Goal: Task Accomplishment & Management: Use online tool/utility

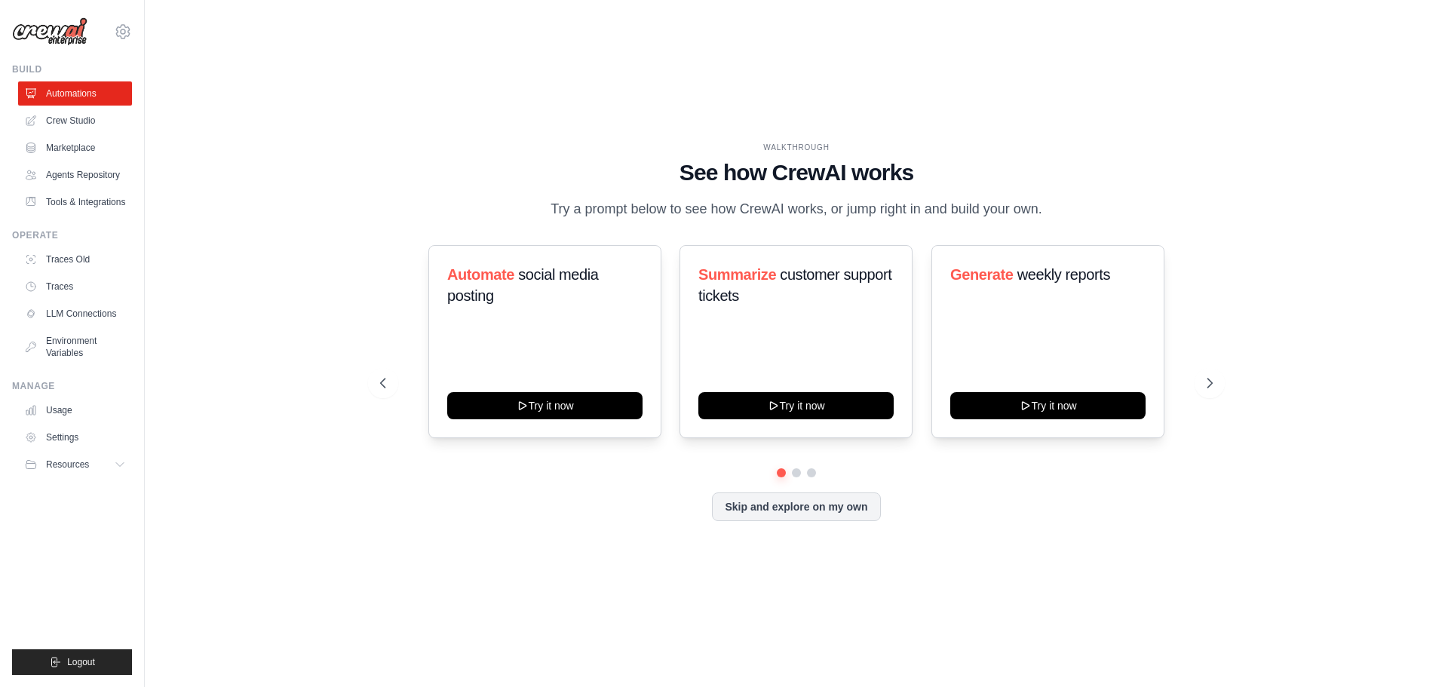
click at [59, 436] on link "Settings" at bounding box center [75, 437] width 114 height 24
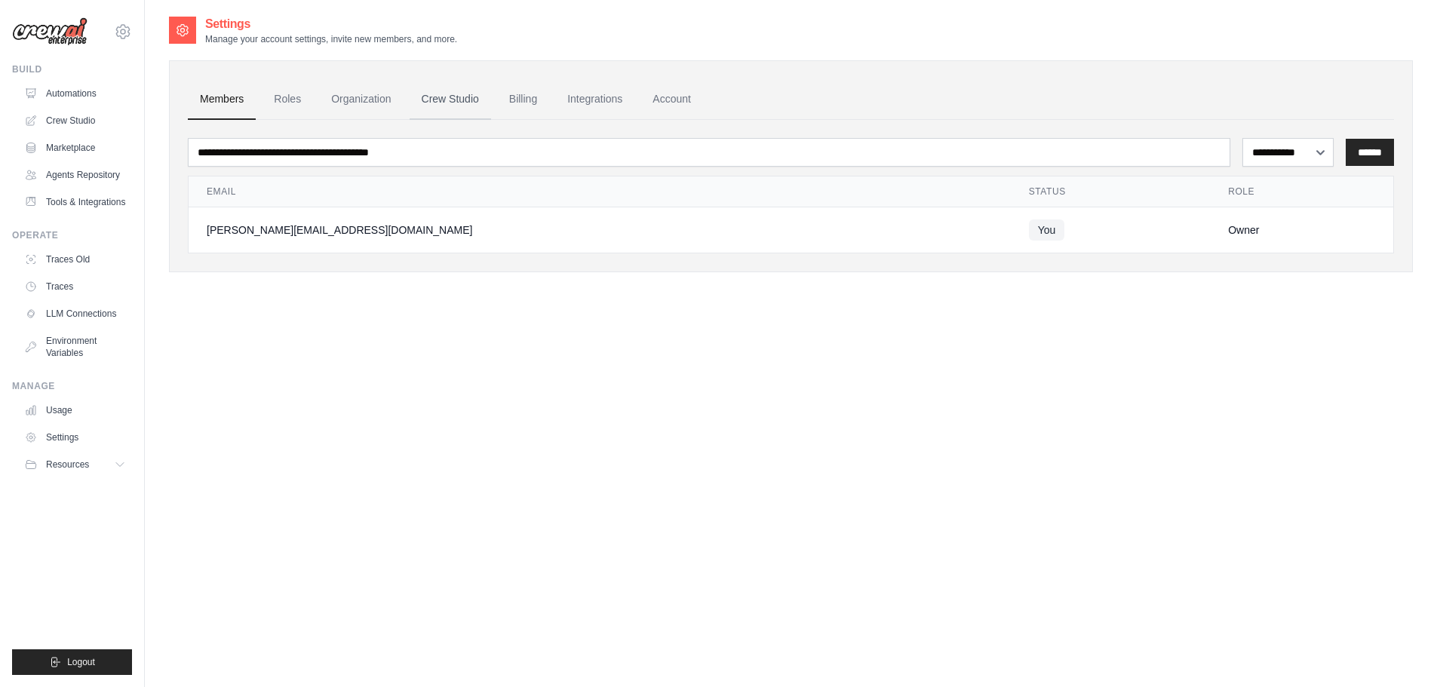
click at [478, 97] on link "Crew Studio" at bounding box center [450, 99] width 81 height 41
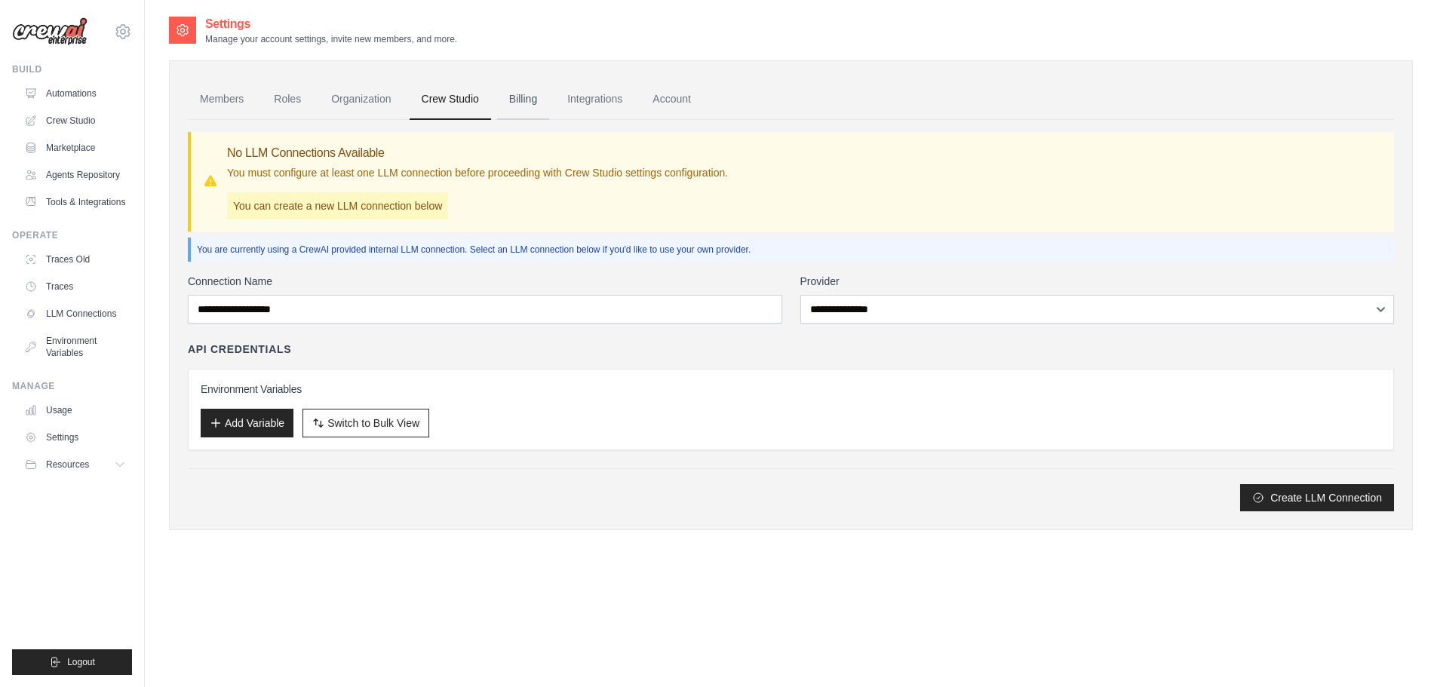
click at [534, 114] on link "Billing" at bounding box center [523, 99] width 52 height 41
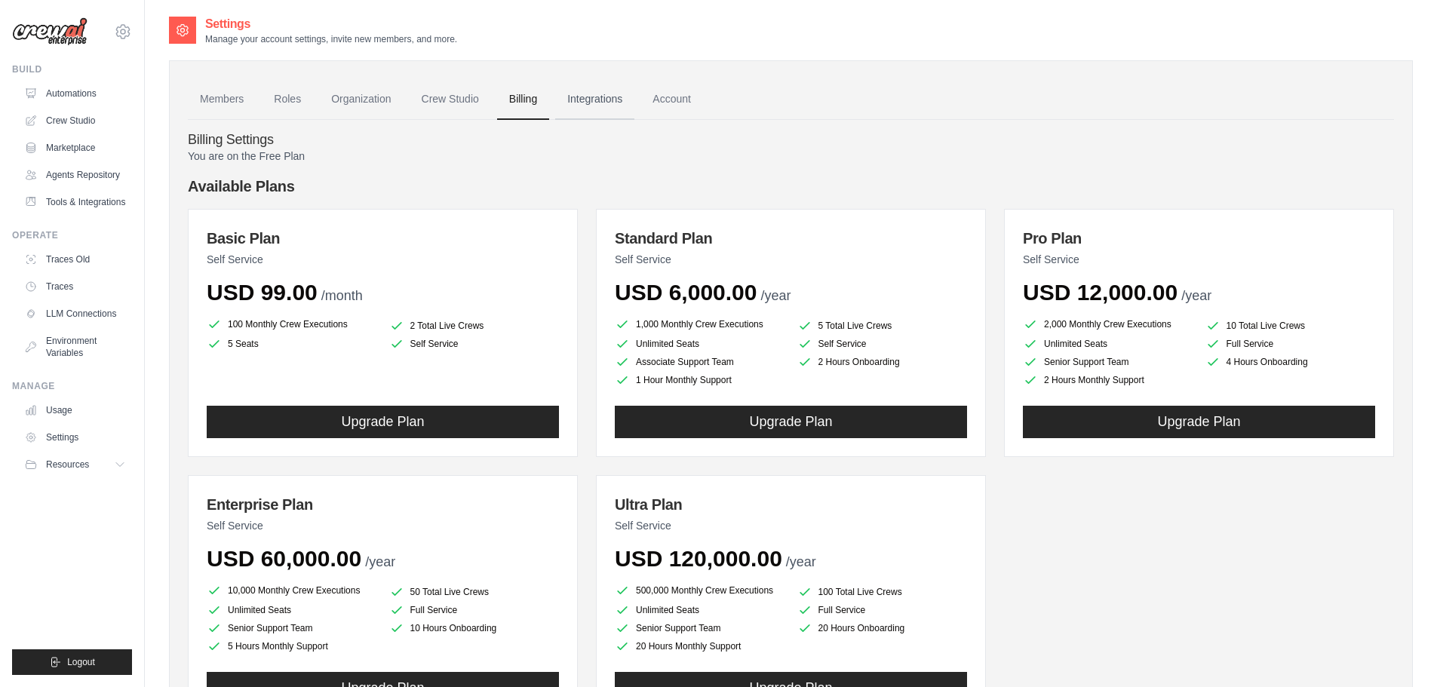
click at [613, 90] on link "Integrations" at bounding box center [594, 99] width 79 height 41
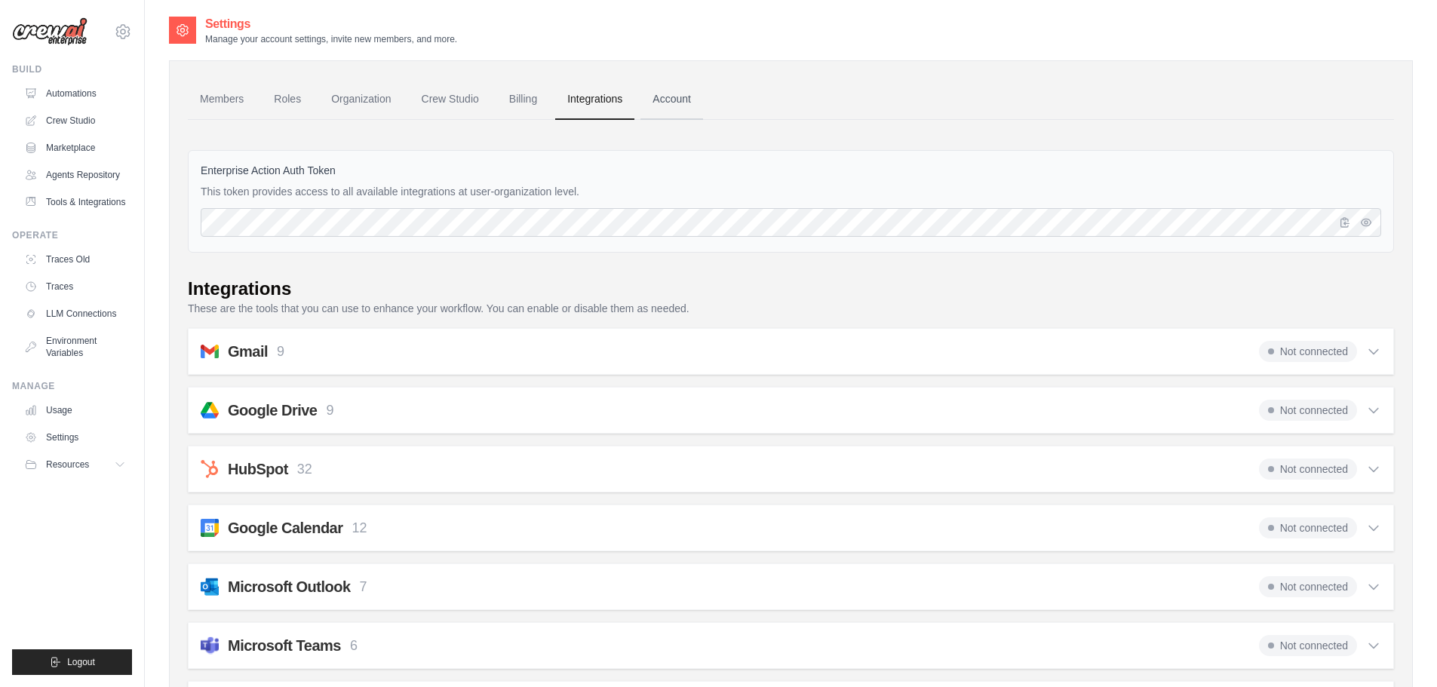
click at [659, 92] on link "Account" at bounding box center [671, 99] width 63 height 41
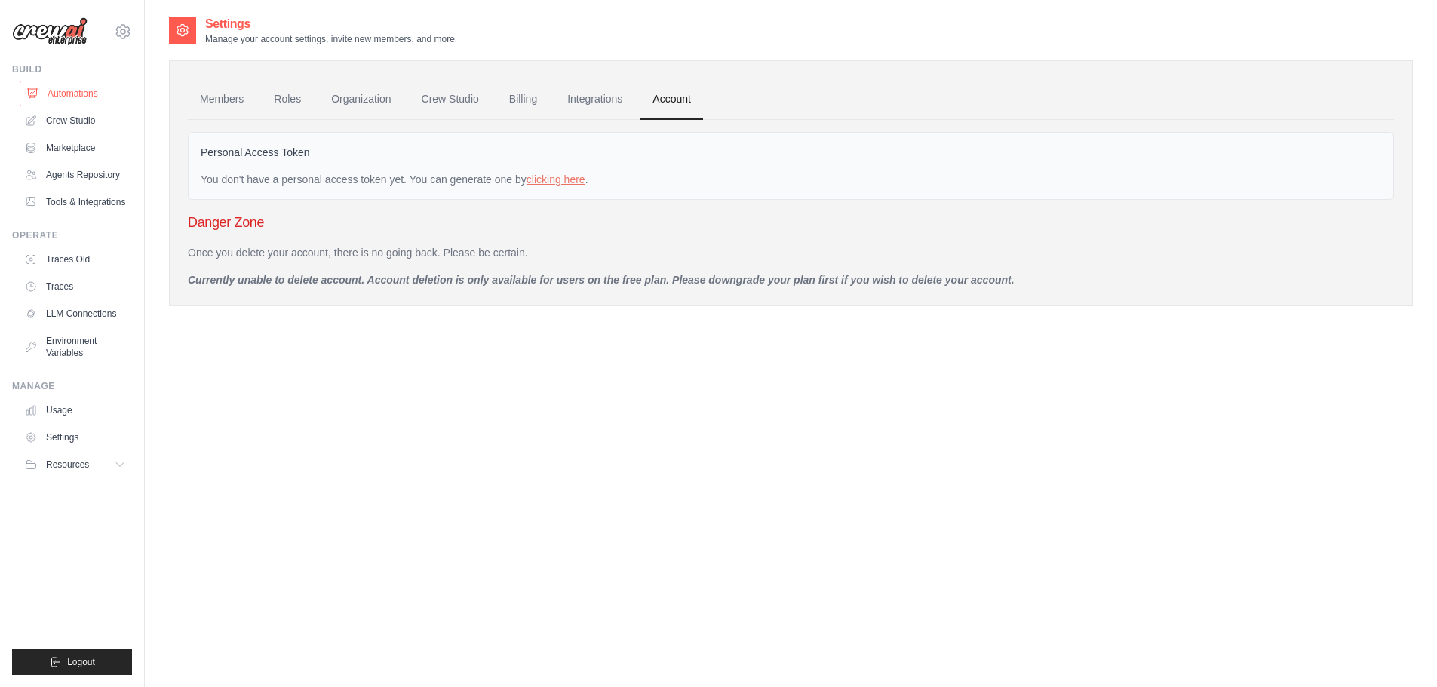
click at [102, 95] on link "Automations" at bounding box center [77, 93] width 114 height 24
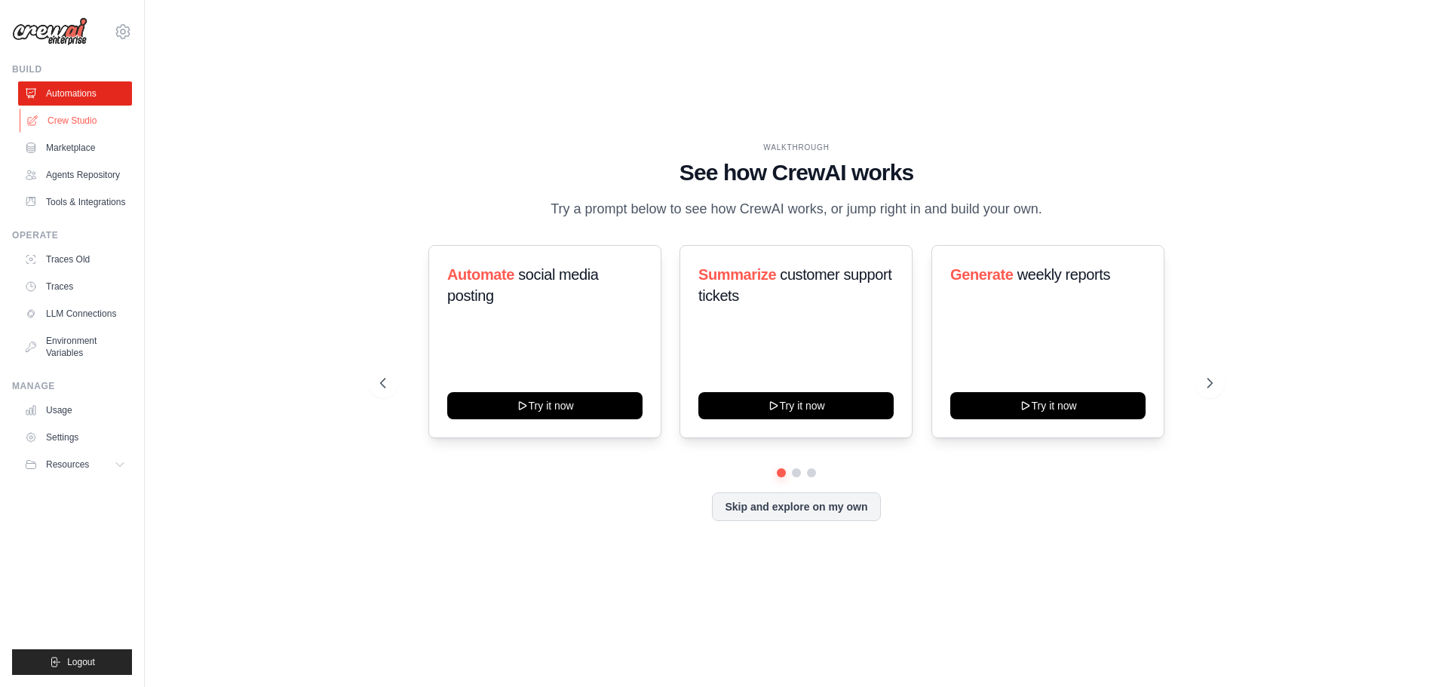
click at [88, 121] on link "Crew Studio" at bounding box center [77, 121] width 114 height 24
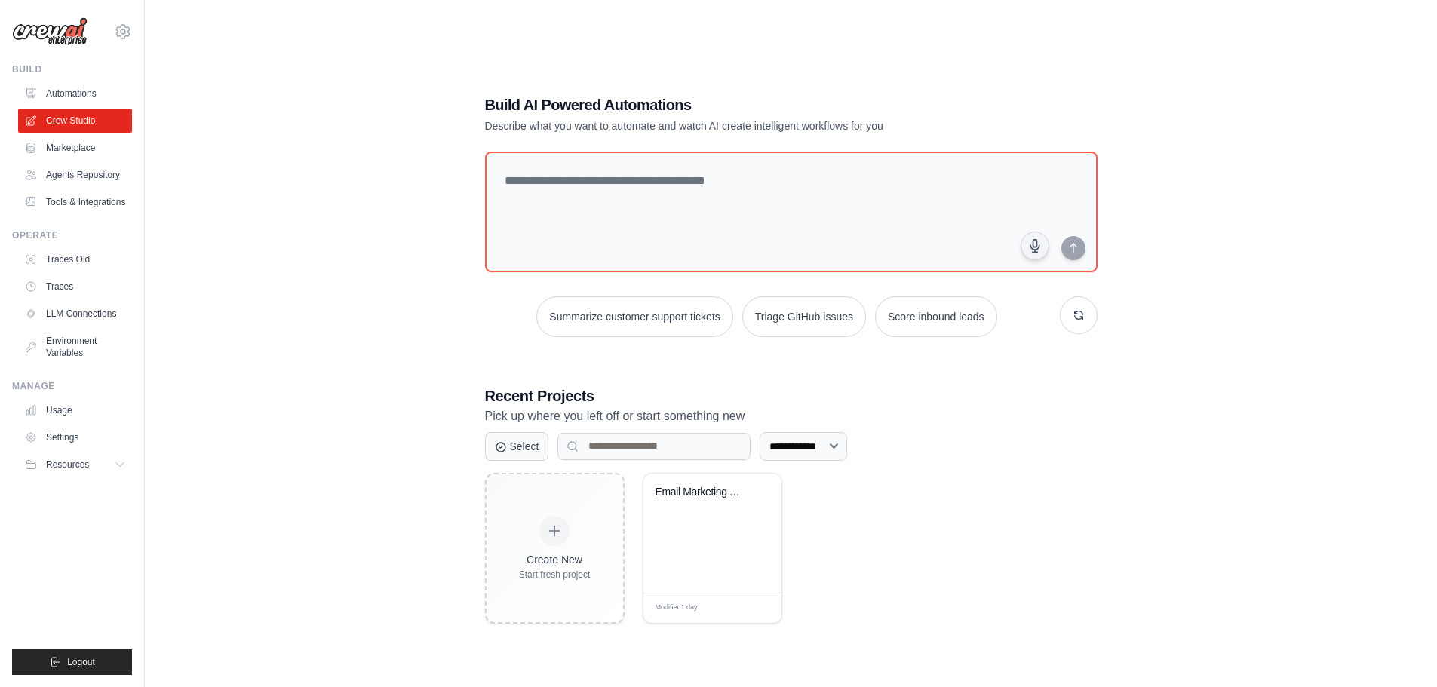
click at [67, 273] on ul "Traces Old Traces LLM Connections Environment Variables" at bounding box center [75, 306] width 114 height 118
click at [67, 253] on link "Traces Old" at bounding box center [77, 259] width 114 height 24
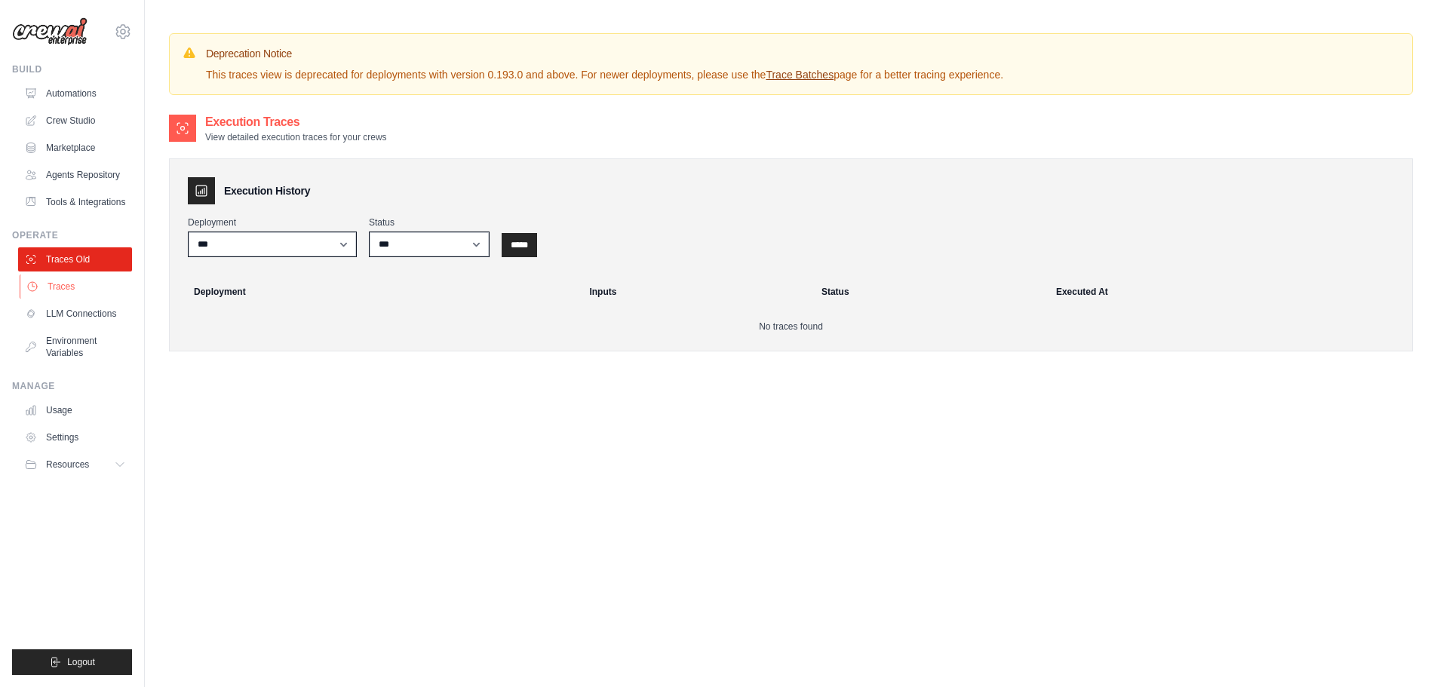
click at [72, 287] on link "Traces" at bounding box center [77, 287] width 114 height 24
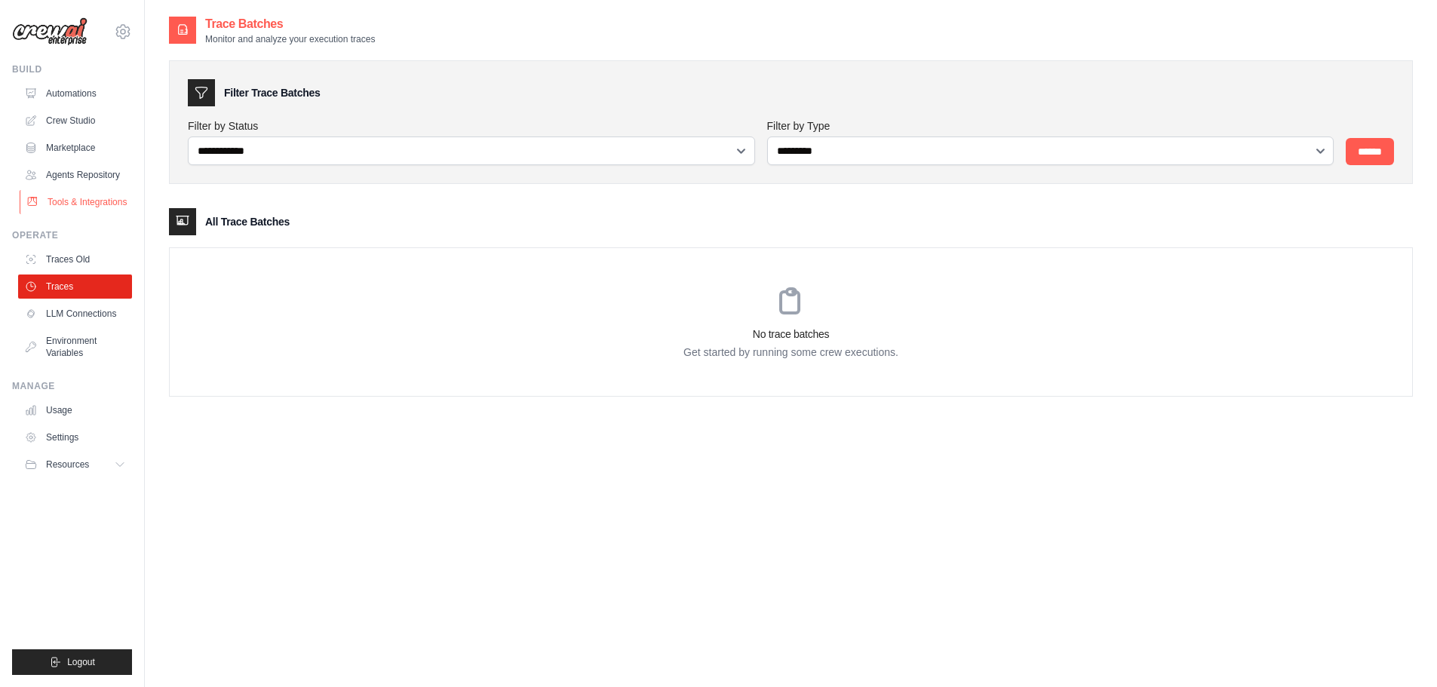
click at [64, 202] on link "Tools & Integrations" at bounding box center [77, 202] width 114 height 24
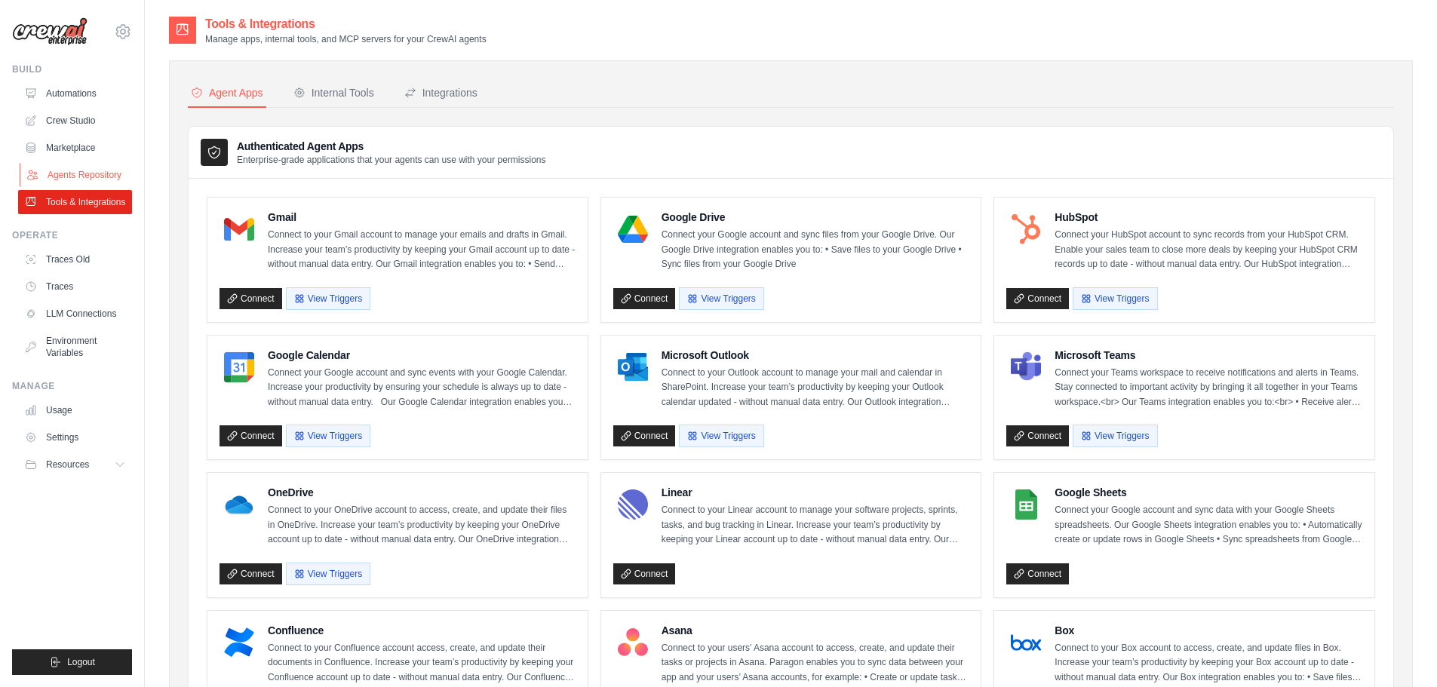
click at [95, 174] on link "Agents Repository" at bounding box center [77, 175] width 114 height 24
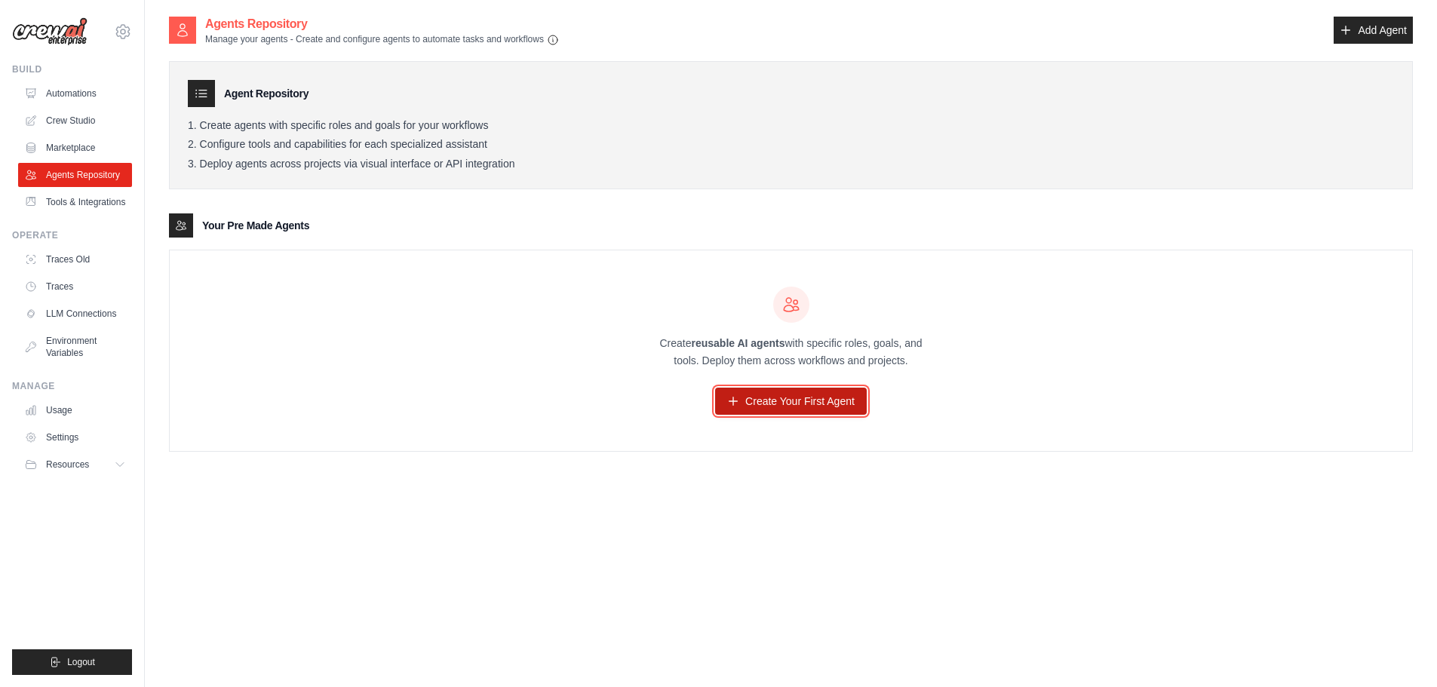
click at [815, 394] on link "Create Your First Agent" at bounding box center [791, 401] width 152 height 27
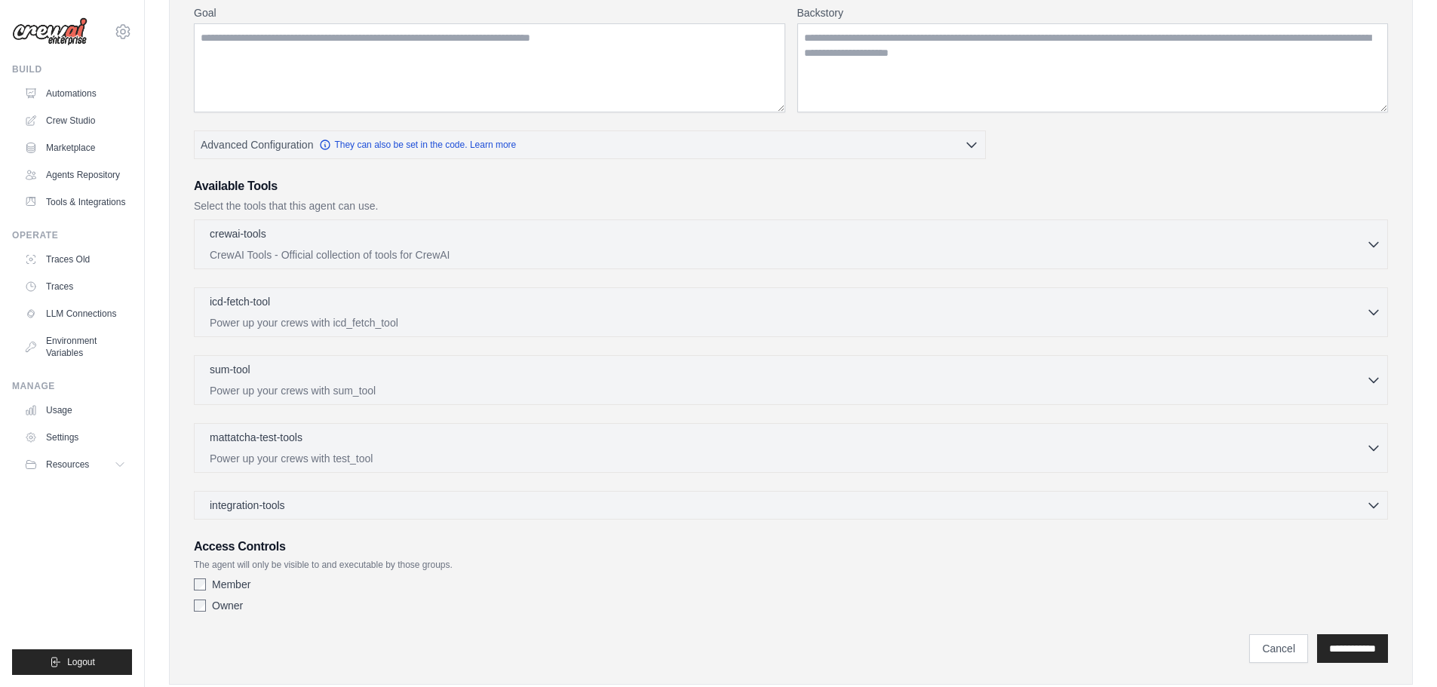
scroll to position [226, 0]
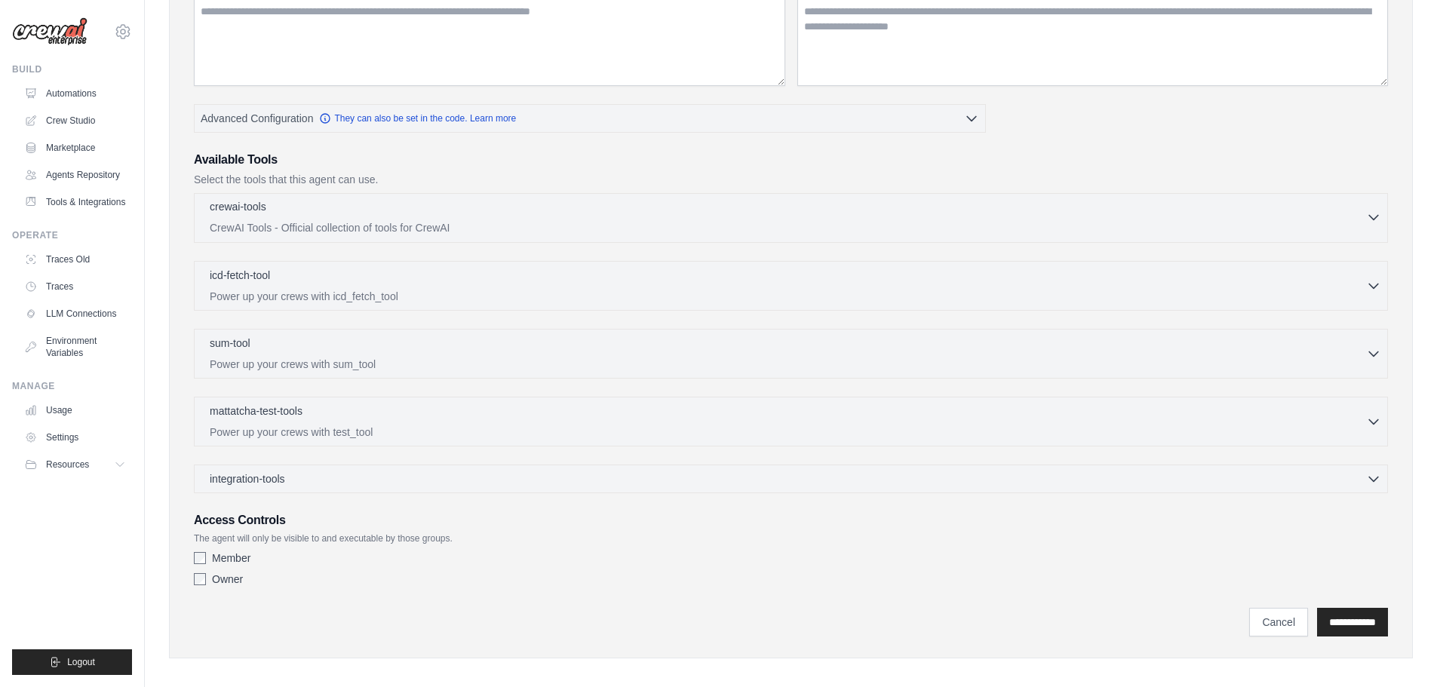
click at [1186, 211] on div "crewai-tools 0 selected" at bounding box center [788, 208] width 1156 height 18
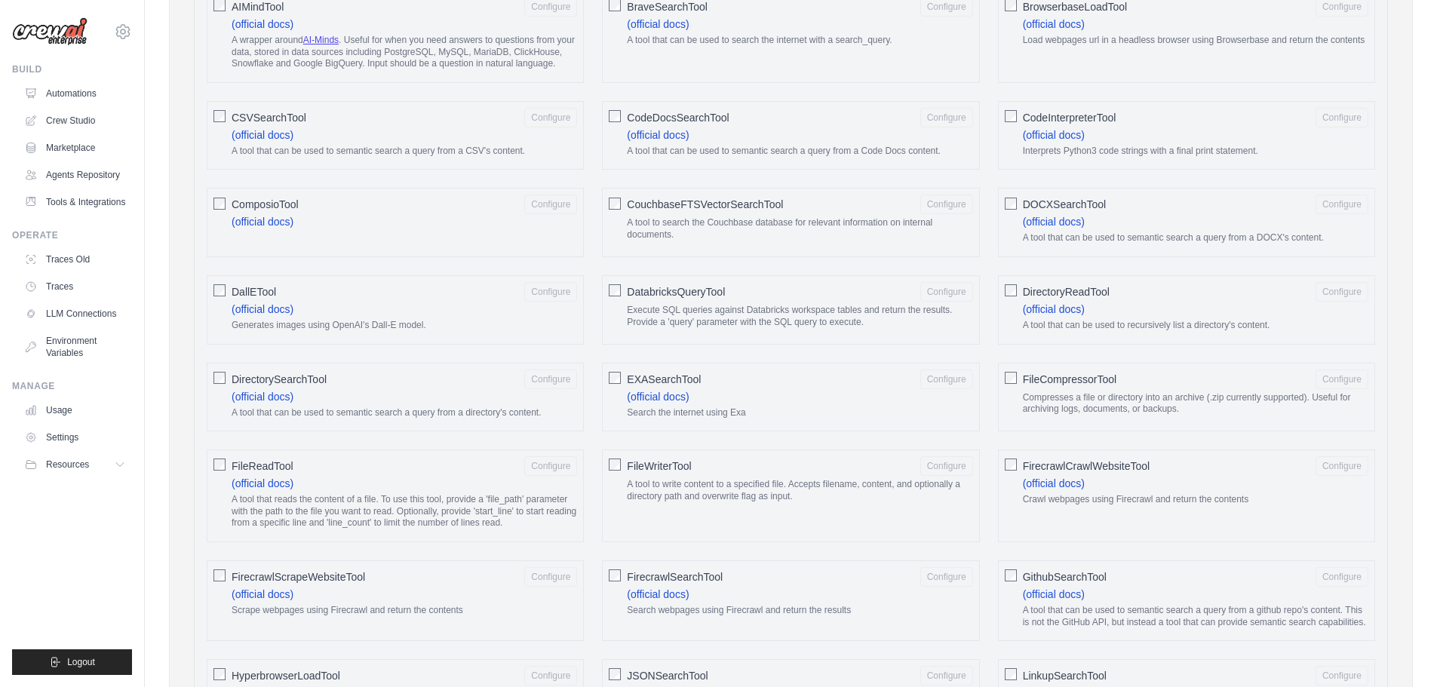
scroll to position [603, 0]
